Goal: Information Seeking & Learning: Learn about a topic

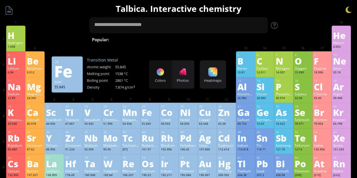
click at [312, 27] on div at bounding box center [302, 30] width 19 height 8
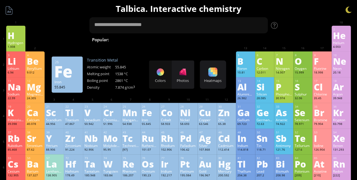
click at [15, 43] on div "Hydrogen" at bounding box center [16, 42] width 16 height 5
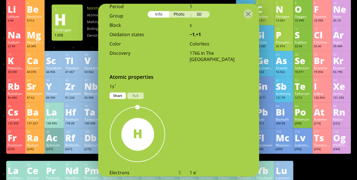
scroll to position [239, 0]
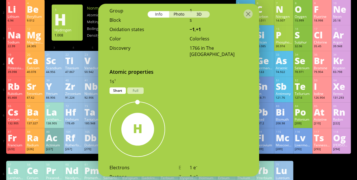
click at [199, 14] on div "3D" at bounding box center [199, 14] width 20 height 6
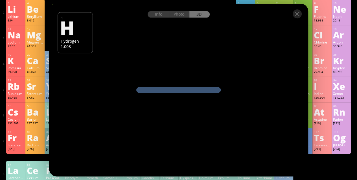
scroll to position [0, 0]
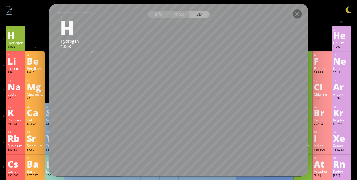
click at [17, 82] on div "Na" at bounding box center [16, 86] width 16 height 9
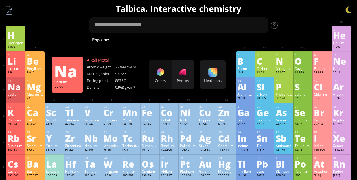
click at [22, 90] on div "Info Photo 3D Info Photo 3D 11 Na Sodium 22.99 pure oxidized pure pure oxidized…" at bounding box center [15, 83] width 19 height 13
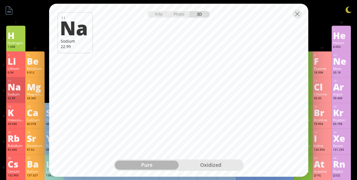
click at [198, 165] on div "oxidized" at bounding box center [211, 164] width 64 height 9
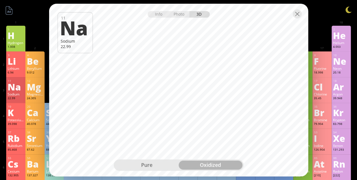
click at [30, 90] on div "Mg" at bounding box center [35, 86] width 16 height 9
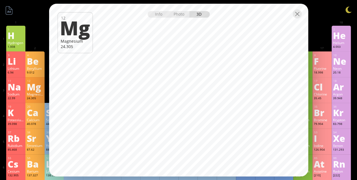
click at [37, 113] on div "Ca" at bounding box center [35, 112] width 16 height 9
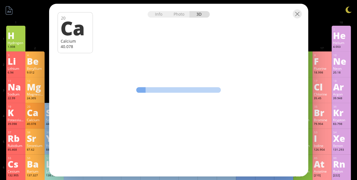
click at [37, 32] on div at bounding box center [34, 30] width 19 height 8
click at [307, 10] on div at bounding box center [178, 14] width 259 height 20
click at [302, 17] on div at bounding box center [178, 14] width 259 height 20
click at [295, 19] on div at bounding box center [178, 14] width 259 height 20
click at [301, 10] on div at bounding box center [297, 13] width 9 height 9
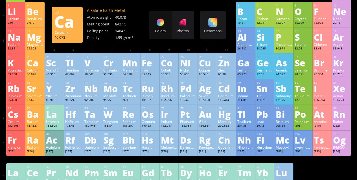
scroll to position [49, 0]
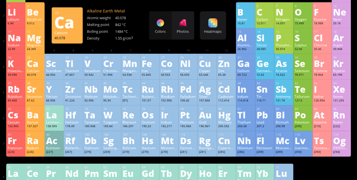
click at [206, 93] on div "Ag" at bounding box center [207, 88] width 16 height 9
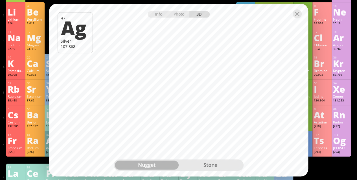
click at [211, 165] on div "stone" at bounding box center [211, 164] width 64 height 9
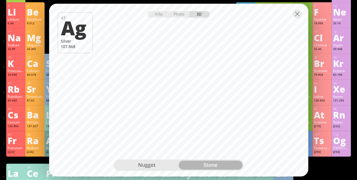
click at [35, 45] on div "Magnesium" at bounding box center [35, 45] width 16 height 5
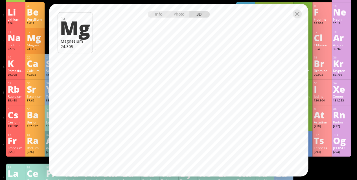
click at [45, 91] on div "39 Y Yttrium 88.906 0, +1, +2, +3 0, +1, +2, +3 1526 °C 3345 °C 4.472 g/cm 3 [K…" at bounding box center [54, 92] width 19 height 26
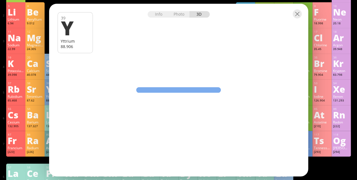
click at [39, 92] on div "Sr" at bounding box center [35, 88] width 16 height 9
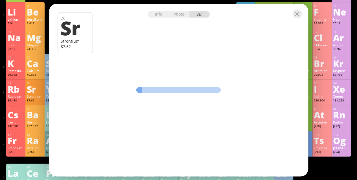
click at [40, 111] on div "Ba" at bounding box center [35, 114] width 16 height 9
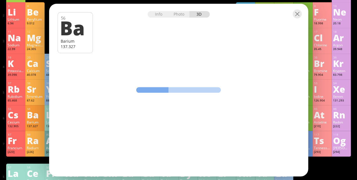
click at [330, 125] on div "[210]" at bounding box center [322, 126] width 16 height 5
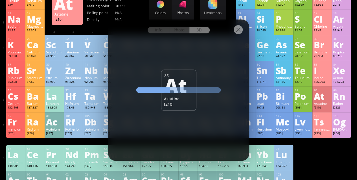
scroll to position [0, 0]
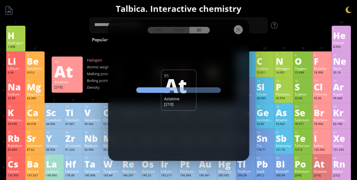
click at [60, 42] on div "1 H Hydrogen 1.008 −1, +1 −1, +1 -259.14 °C -252.87 °C 0.0899 g/l 1s 1 2 He Hel…" at bounding box center [178, 39] width 344 height 26
click at [239, 31] on div at bounding box center [238, 29] width 9 height 9
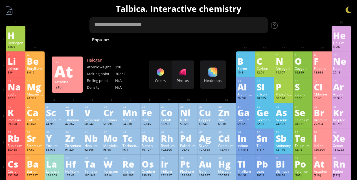
click at [149, 27] on textarea at bounding box center [178, 25] width 179 height 16
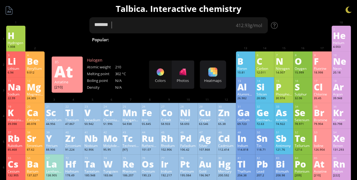
type textarea "*******"
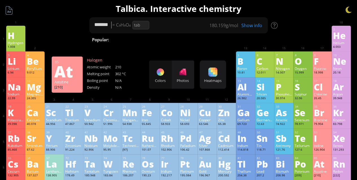
click at [257, 23] on div "Show info" at bounding box center [254, 25] width 28 height 6
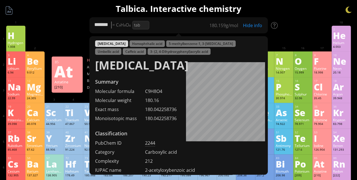
click at [64, 32] on div at bounding box center [54, 30] width 19 height 8
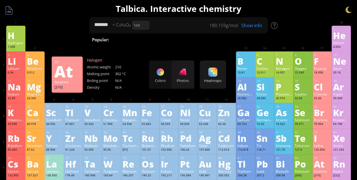
click at [252, 27] on div "Show info" at bounding box center [254, 25] width 28 height 6
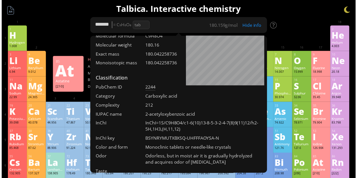
scroll to position [55, 0]
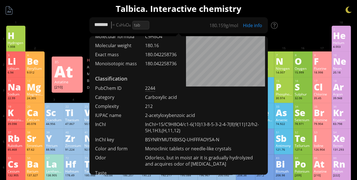
click at [145, 60] on div "180.042258736" at bounding box center [203, 63] width 117 height 6
click at [129, 58] on div "Summary Molecular formula C9H8O4 Molecular weight 180.16 Exact mass 180.0422587…" at bounding box center [178, 44] width 179 height 43
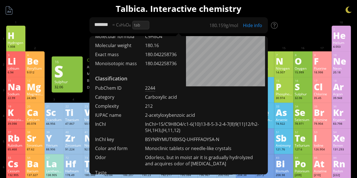
click at [308, 89] on div "S" at bounding box center [303, 86] width 16 height 9
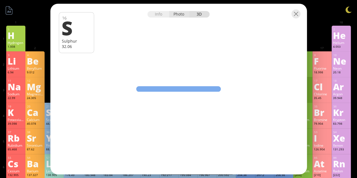
click at [177, 16] on div "Photo" at bounding box center [179, 14] width 20 height 6
click at [197, 14] on div "3D" at bounding box center [199, 14] width 20 height 6
click at [177, 14] on div "Photo" at bounding box center [179, 14] width 20 height 6
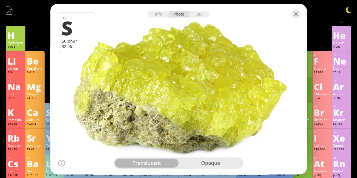
drag, startPoint x: 154, startPoint y: 87, endPoint x: 195, endPoint y: 85, distance: 41.0
click at [195, 85] on div at bounding box center [178, 89] width 259 height 173
click at [194, 163] on div "opaque" at bounding box center [211, 163] width 64 height 9
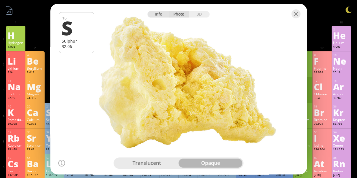
click at [162, 13] on div "Info" at bounding box center [159, 14] width 22 height 6
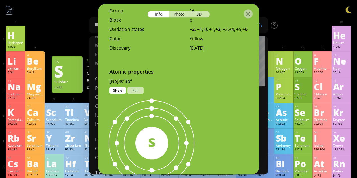
scroll to position [260, 0]
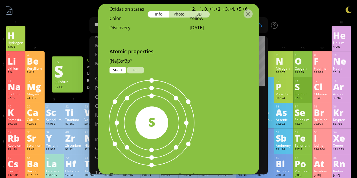
click at [144, 124] on div "S" at bounding box center [151, 122] width 33 height 18
click at [135, 73] on div "Full" at bounding box center [135, 70] width 16 height 6
click at [114, 73] on div "Short" at bounding box center [117, 70] width 16 height 6
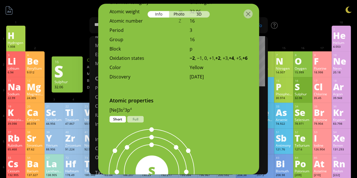
scroll to position [210, 0]
click at [138, 117] on div "[Ne]3s 2 3p 4 1s 2 2s 2 2p 6 3s 2 3p 4 Short Full" at bounding box center [178, 112] width 161 height 9
click at [137, 123] on div "Full" at bounding box center [135, 120] width 16 height 6
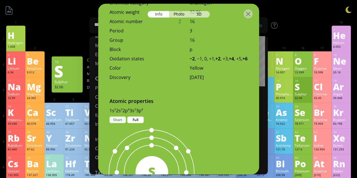
click at [123, 123] on div "Short" at bounding box center [117, 120] width 16 height 6
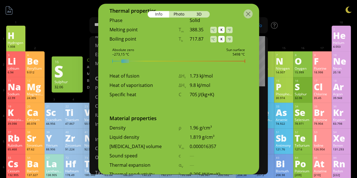
scroll to position [616, 0]
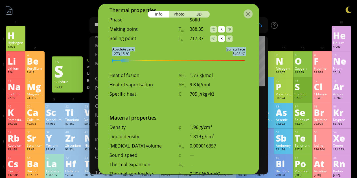
drag, startPoint x: 125, startPoint y: 65, endPoint x: 208, endPoint y: 85, distance: 85.3
click at [208, 85] on div "16 S Sulphur 32.06 Pale–yellow non-metal, chalcogen, odorless and tasteless in …" at bounding box center [178, 89] width 161 height 171
click at [207, 82] on div "Heat of fusion ΔH f 1.73 kJ/mol" at bounding box center [178, 76] width 161 height 9
drag, startPoint x: 127, startPoint y: 65, endPoint x: 146, endPoint y: 63, distance: 19.6
click at [146, 63] on div "16 S Sulphur 32.06 Pale–yellow non-metal, chalcogen, odorless and tasteless in …" at bounding box center [178, 89] width 161 height 171
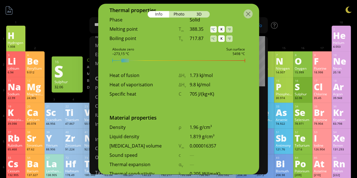
click at [214, 32] on div "°C" at bounding box center [213, 29] width 6 height 6
click at [216, 42] on div "°C" at bounding box center [213, 38] width 6 height 6
click at [232, 32] on div "°F" at bounding box center [229, 29] width 6 height 6
click at [233, 45] on div "Boiling point T b 444.72 °C K °F" at bounding box center [178, 39] width 161 height 9
click at [231, 42] on div "°F" at bounding box center [229, 38] width 6 height 6
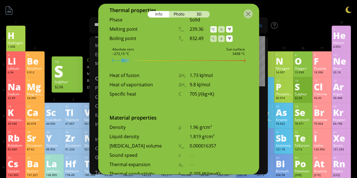
click at [212, 32] on div "°C" at bounding box center [213, 29] width 6 height 6
click at [213, 42] on div "°C" at bounding box center [213, 38] width 6 height 6
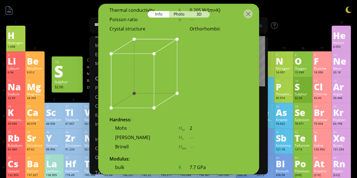
scroll to position [780, 0]
click at [152, 109] on img at bounding box center [143, 73] width 69 height 72
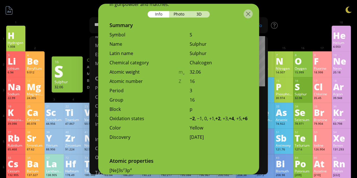
scroll to position [128, 0]
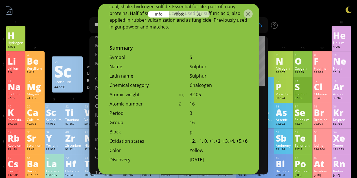
click at [62, 109] on div "Sc" at bounding box center [54, 112] width 16 height 9
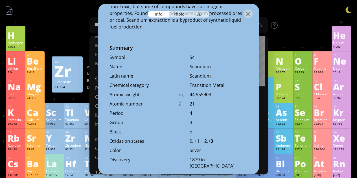
click at [71, 137] on div "Zr" at bounding box center [73, 137] width 16 height 9
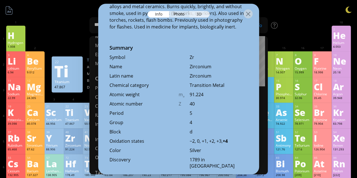
click at [202, 15] on div "3D" at bounding box center [199, 14] width 20 height 6
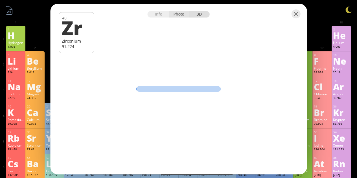
click at [179, 12] on div "Photo" at bounding box center [179, 14] width 20 height 6
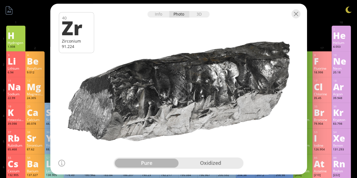
click at [203, 164] on div "oxidized" at bounding box center [211, 163] width 64 height 9
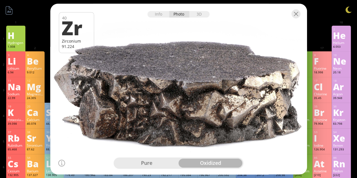
drag, startPoint x: 196, startPoint y: 87, endPoint x: 135, endPoint y: 65, distance: 65.1
click at [131, 69] on div at bounding box center [178, 89] width 259 height 173
click at [200, 18] on div at bounding box center [178, 14] width 256 height 20
click at [199, 16] on div "3D" at bounding box center [199, 14] width 20 height 6
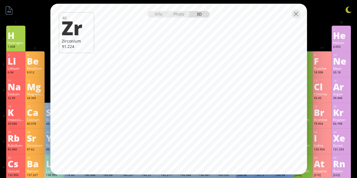
click at [327, 117] on div "Br" at bounding box center [322, 112] width 16 height 9
